Goal: Information Seeking & Learning: Learn about a topic

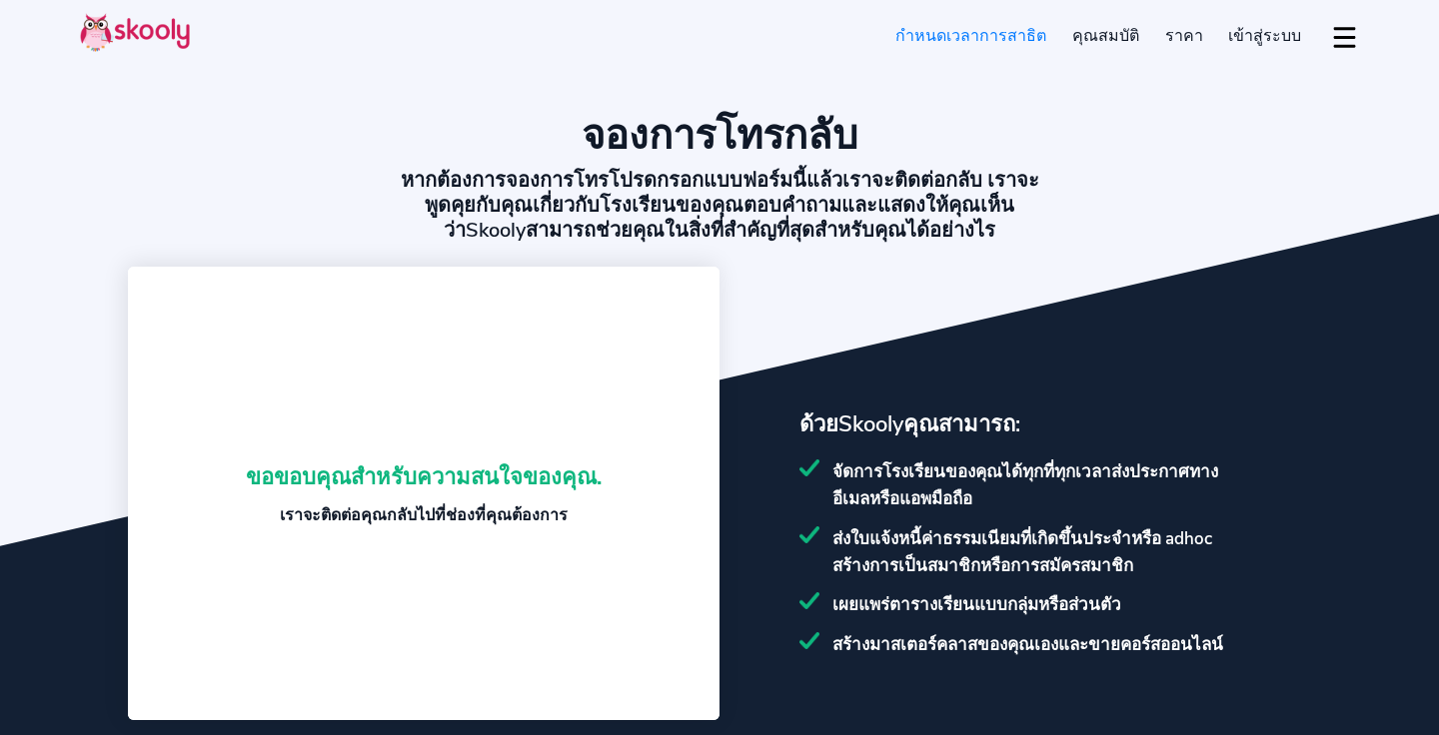
select select "th"
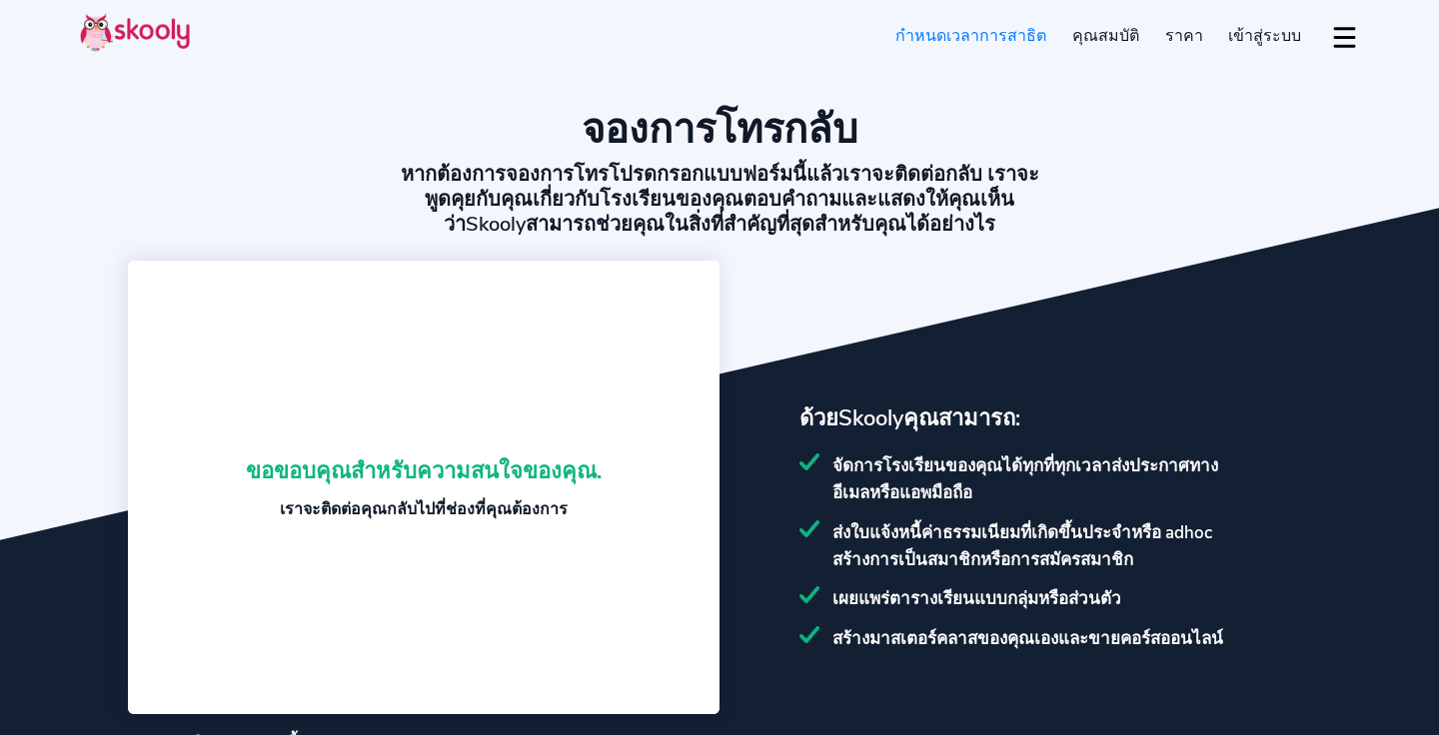
select select "66"
select select "[GEOGRAPHIC_DATA]"
select select "[GEOGRAPHIC_DATA]/[GEOGRAPHIC_DATA]"
click at [995, 338] on section "จองการโทรกลับ หากต้องการจองการโทรโปรดกรอกแบบฟอร์มนี้แล้วเราจะติดต่อกลับ เราจะพู…" at bounding box center [719, 432] width 1439 height 877
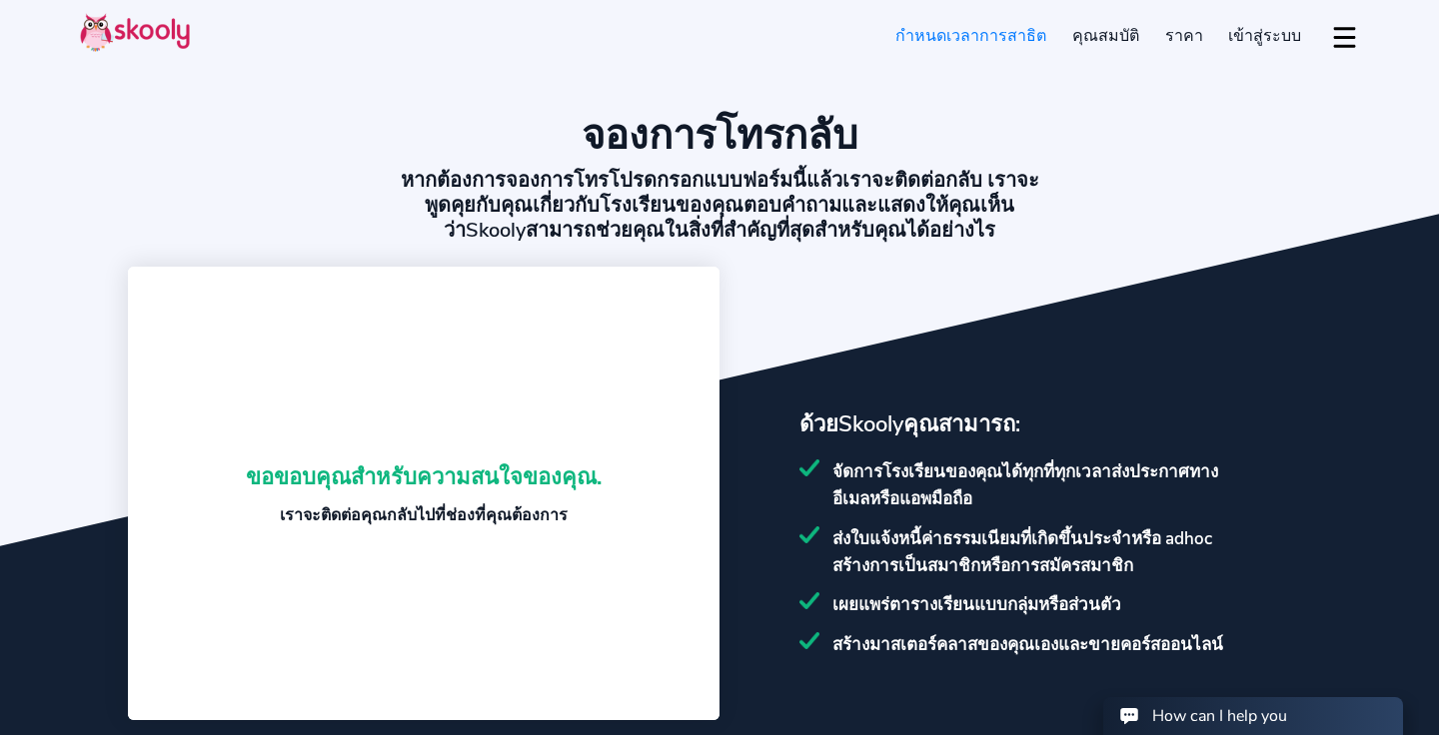
scroll to position [-7, 0]
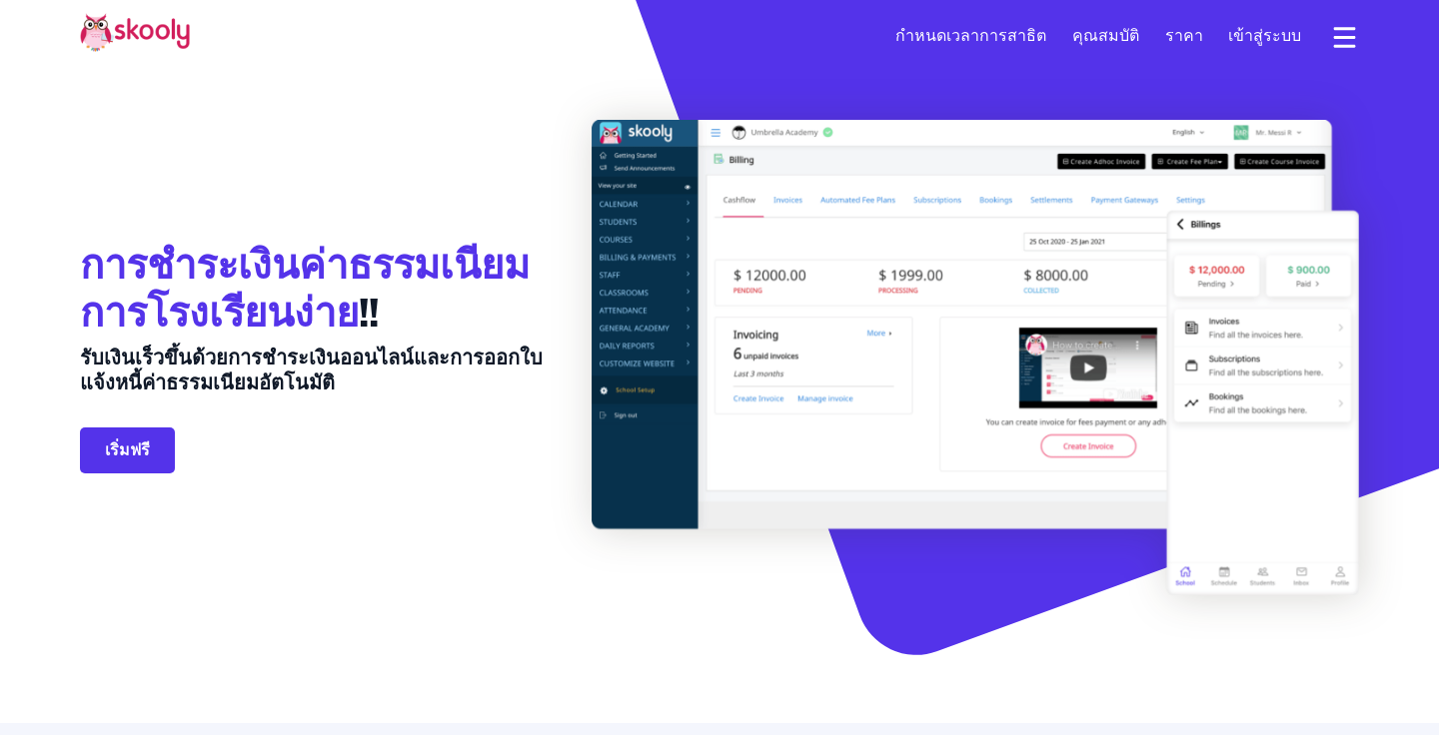
select select "th"
select select "66"
select select "[GEOGRAPHIC_DATA]"
select select "[GEOGRAPHIC_DATA]/[GEOGRAPHIC_DATA]"
click at [447, 531] on div "การชำระเงินค่าธรรมเนียมการโรงเรียนง่าย !! รับเงินเร็วขึ้นด้วยการชำระเงินออนไลน์…" at bounding box center [336, 358] width 512 height 476
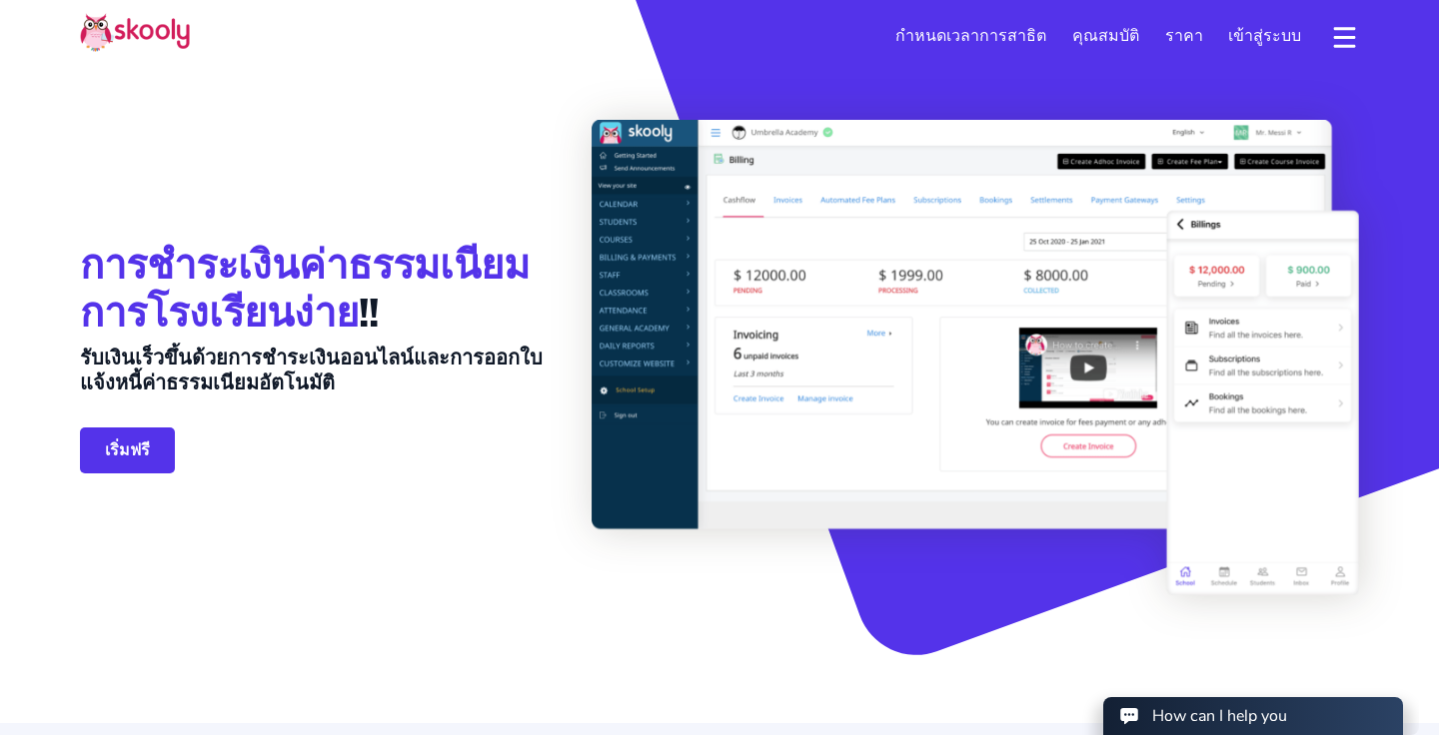
click at [451, 134] on div "การชำระเงินค่าธรรมเนียมการโรงเรียนง่าย !! รับเงินเร็วขึ้นด้วยการชำระเงินออนไลน์…" at bounding box center [336, 358] width 512 height 476
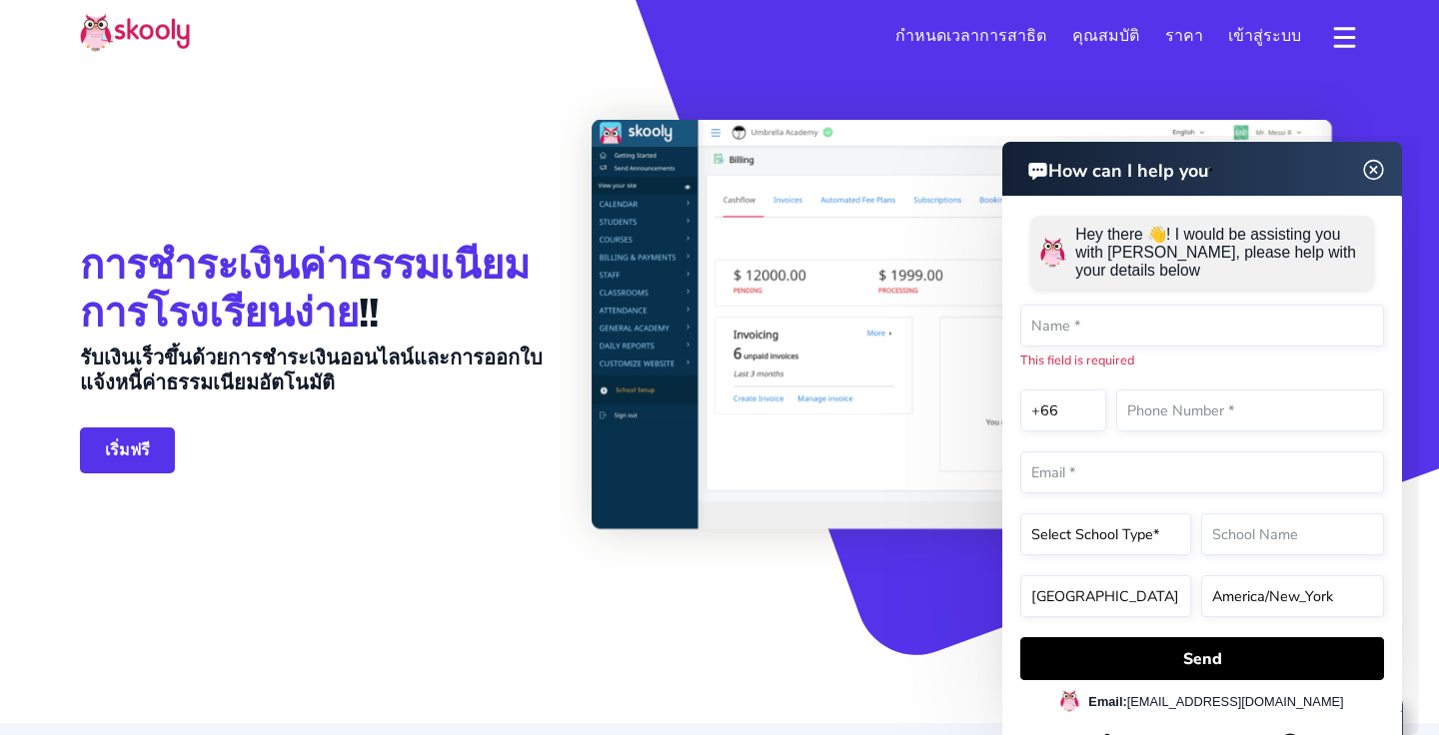
click at [1372, 172] on img at bounding box center [1374, 170] width 38 height 25
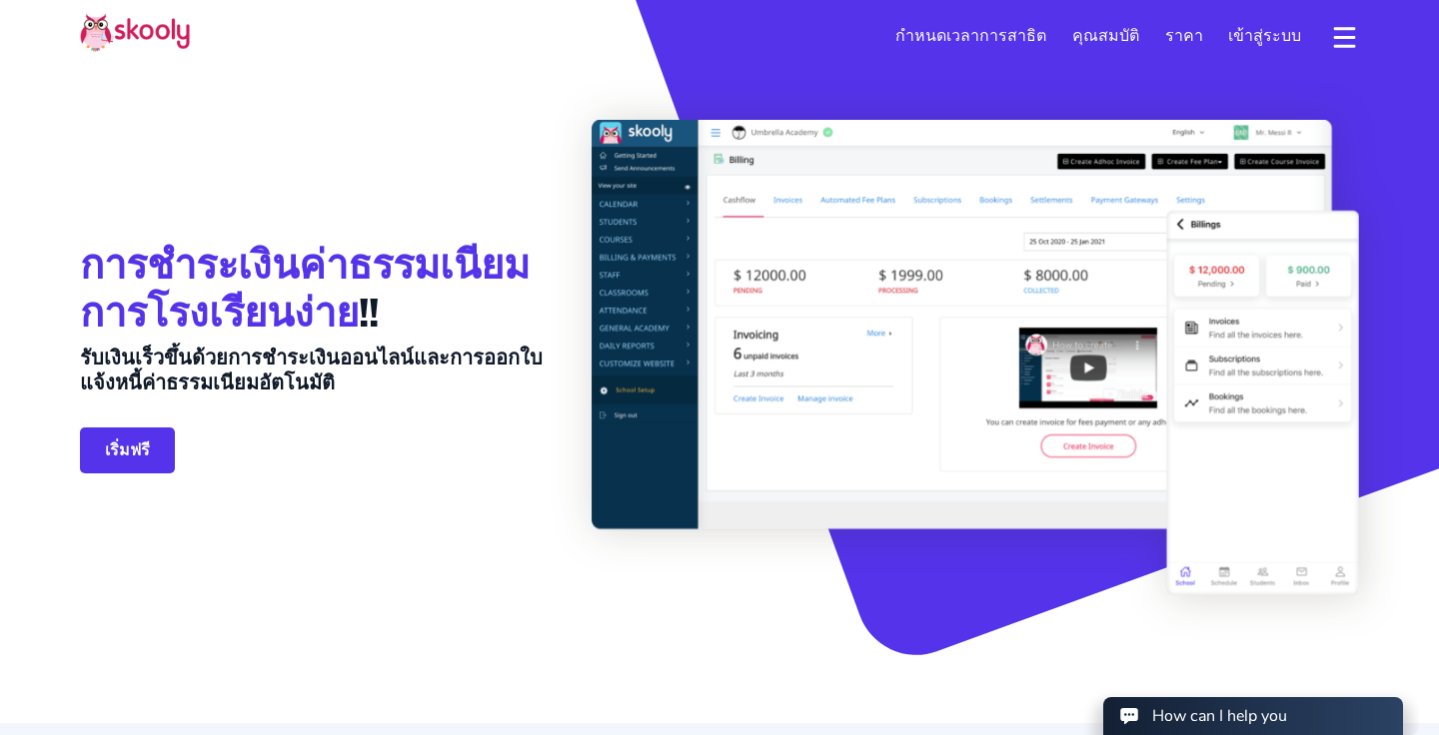
click at [554, 548] on div "การชำระเงินค่าธรรมเนียมการโรงเรียนง่าย !! รับเงินเร็วขึ้นด้วยการชำระเงินออนไลน์…" at bounding box center [336, 358] width 512 height 476
